Goal: Task Accomplishment & Management: Use online tool/utility

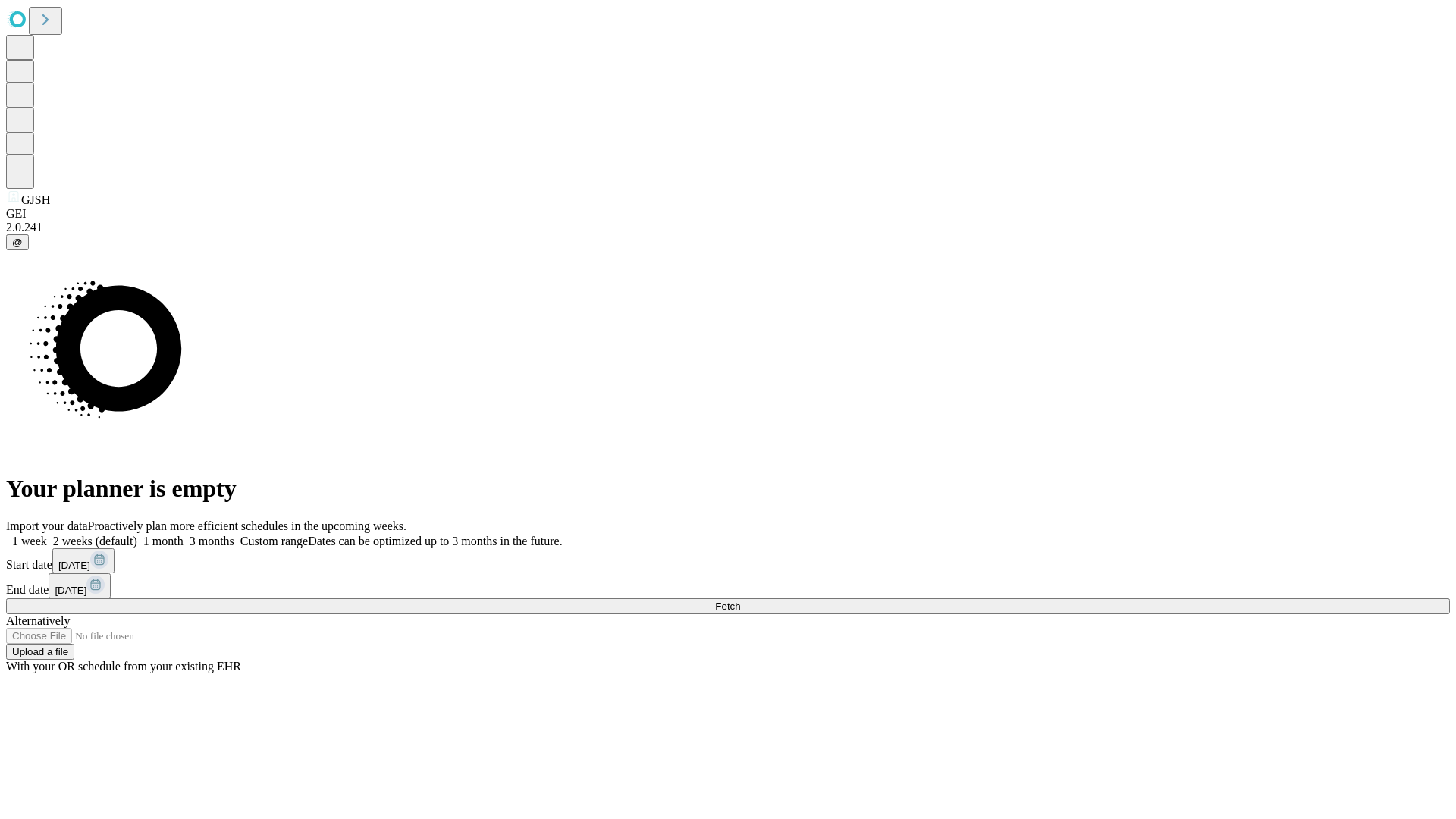
click at [740, 600] on span "Fetch" at bounding box center [727, 606] width 25 height 12
